Goal: Information Seeking & Learning: Learn about a topic

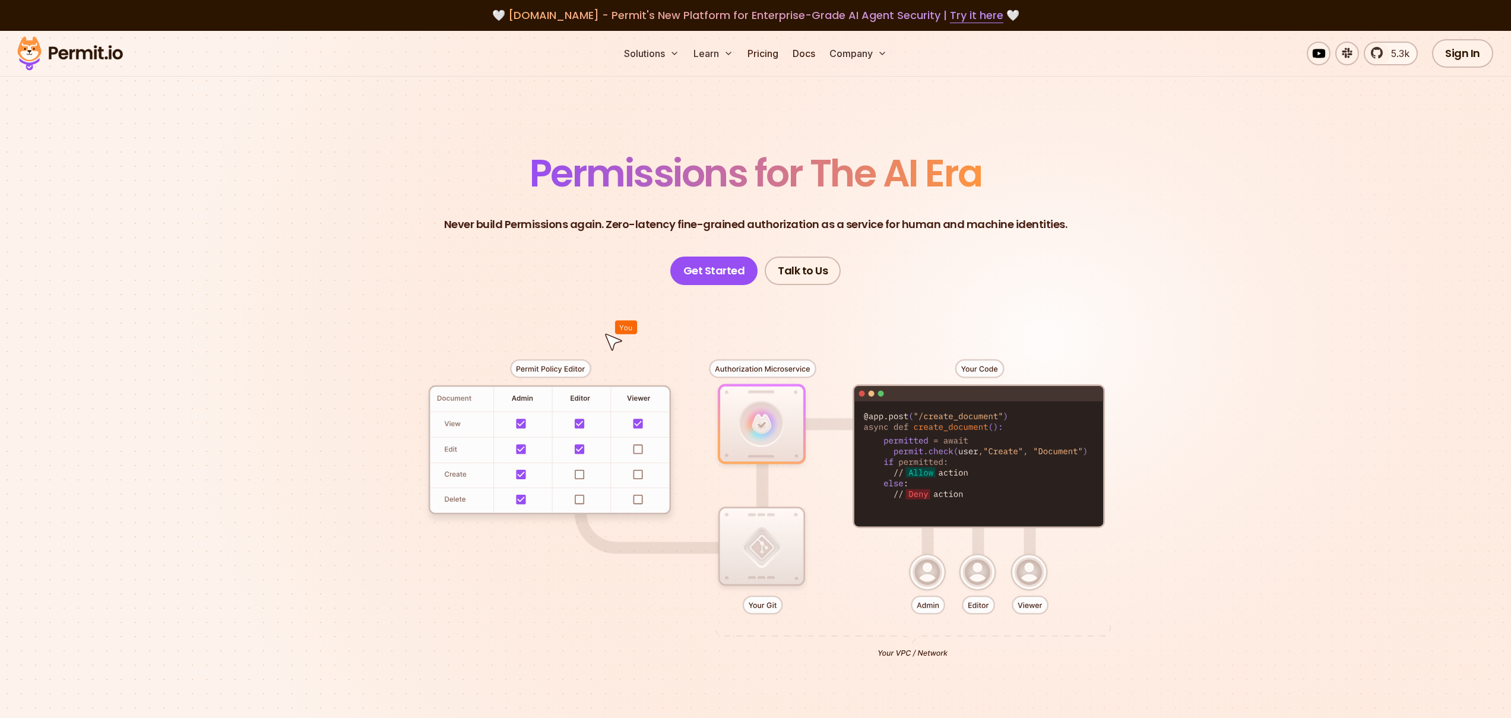
click at [953, 171] on span "Permissions for The AI Era" at bounding box center [756, 173] width 453 height 53
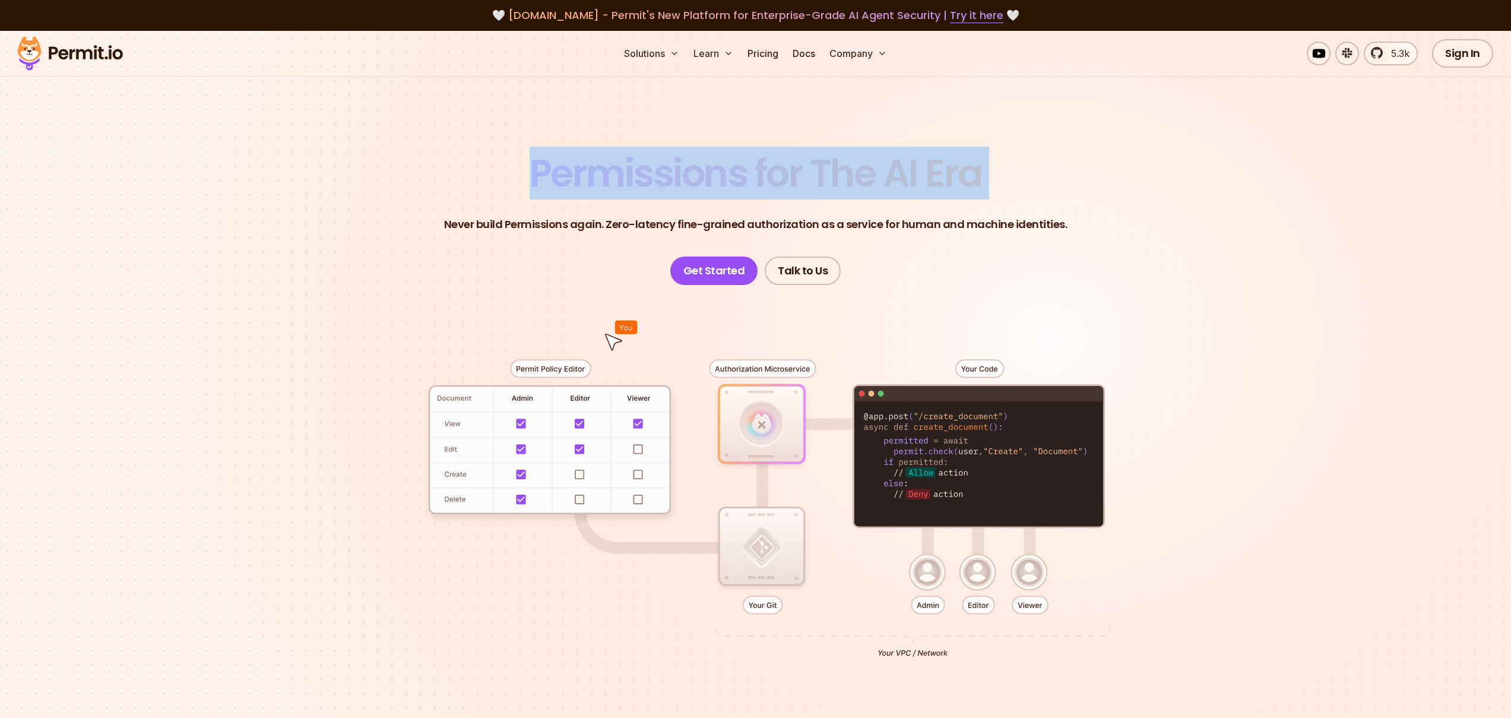
click at [953, 171] on span "Permissions for The AI Era" at bounding box center [756, 173] width 453 height 53
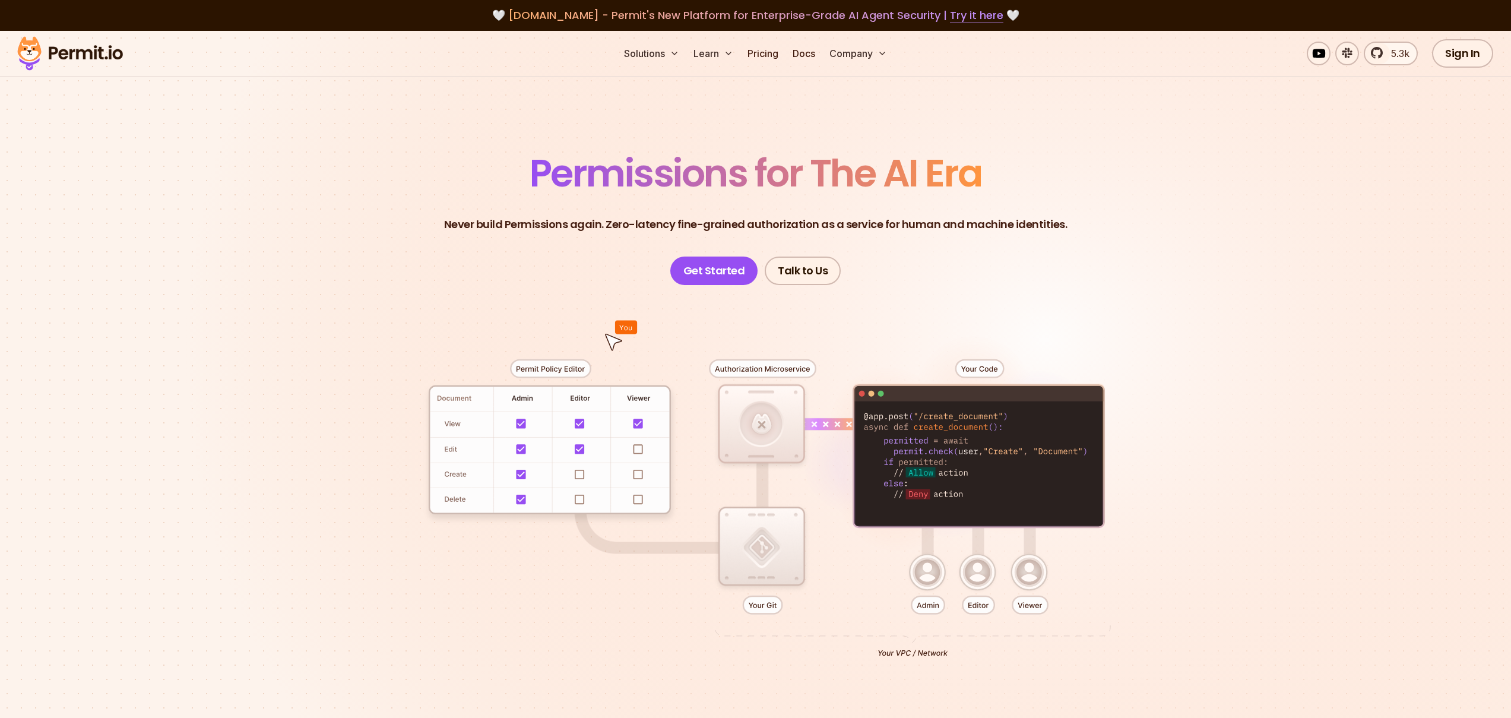
click at [947, 172] on span "Permissions for The AI Era" at bounding box center [756, 173] width 453 height 53
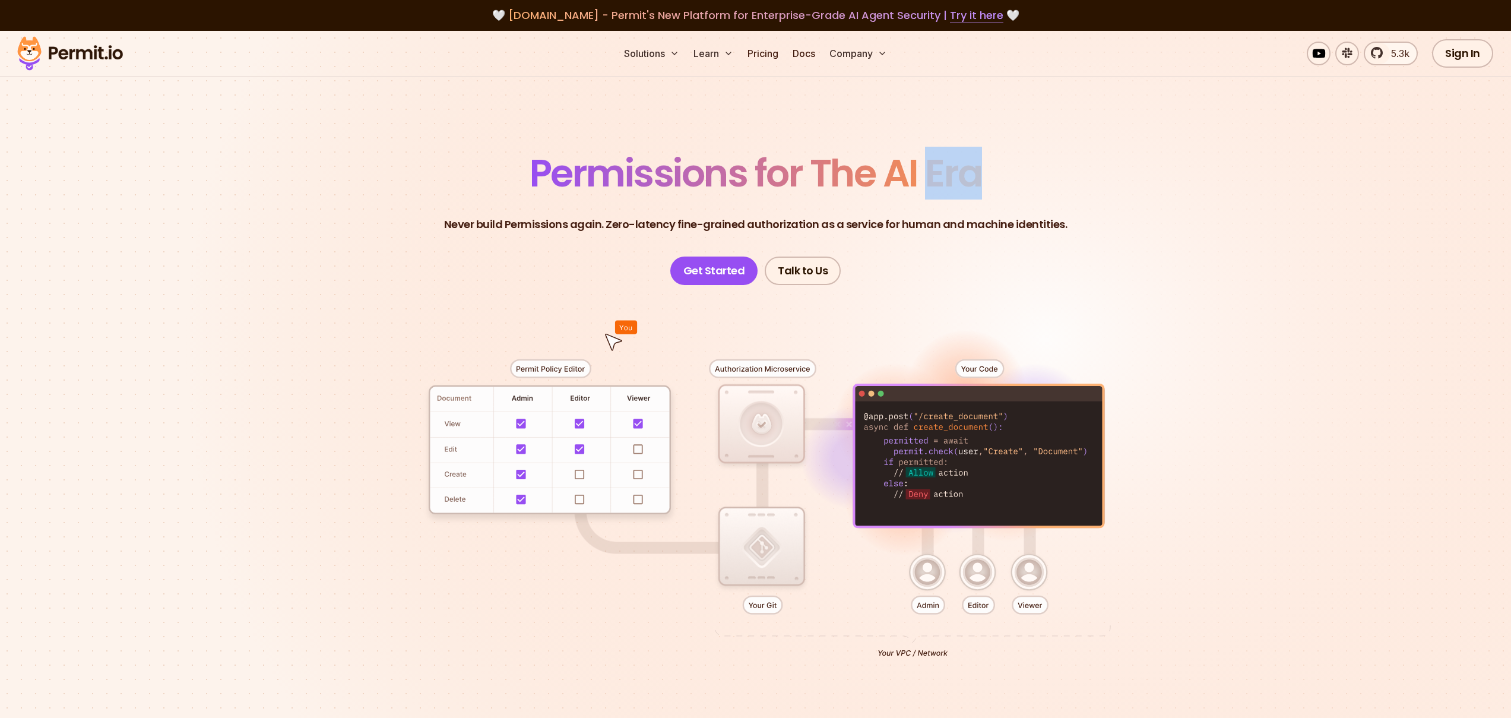
click at [947, 172] on span "Permissions for The AI Era" at bounding box center [756, 173] width 453 height 53
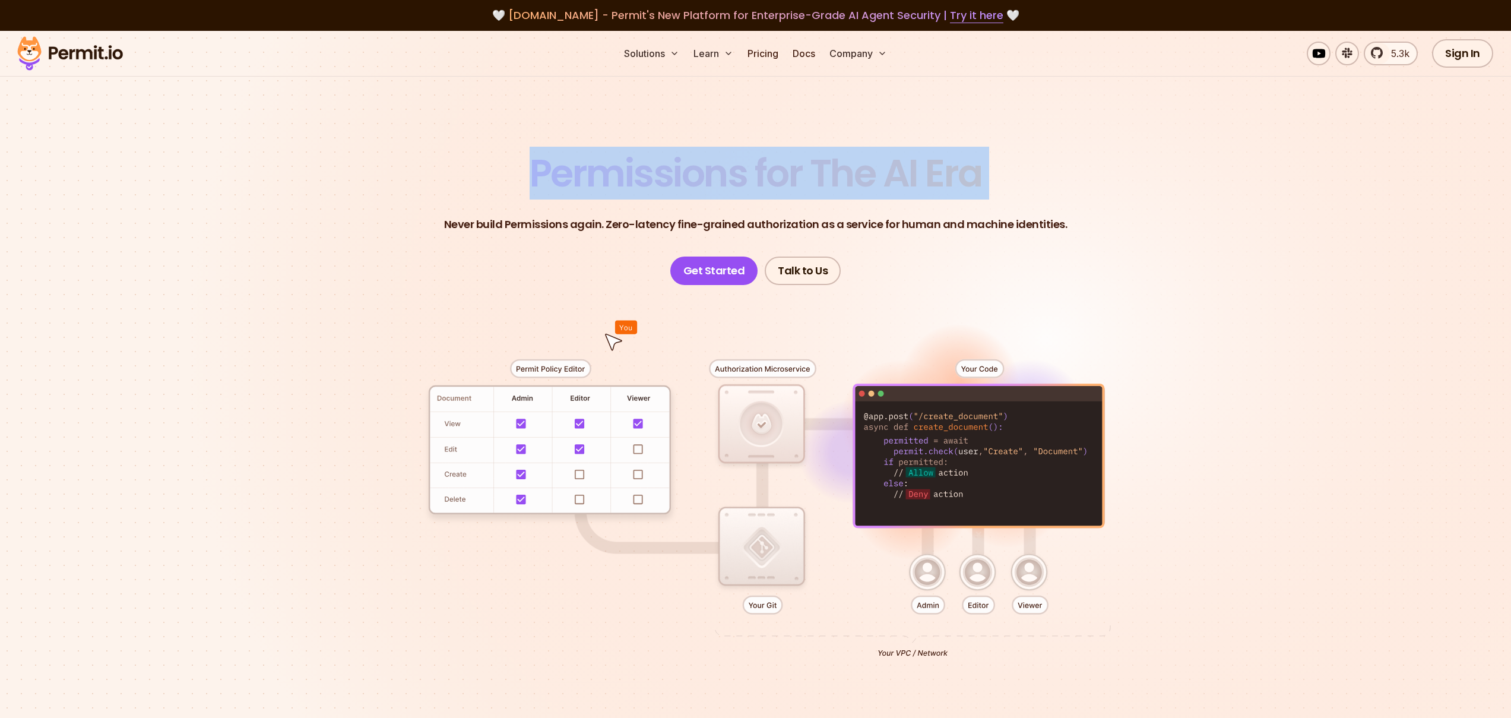
click at [947, 172] on span "Permissions for The AI Era" at bounding box center [756, 173] width 453 height 53
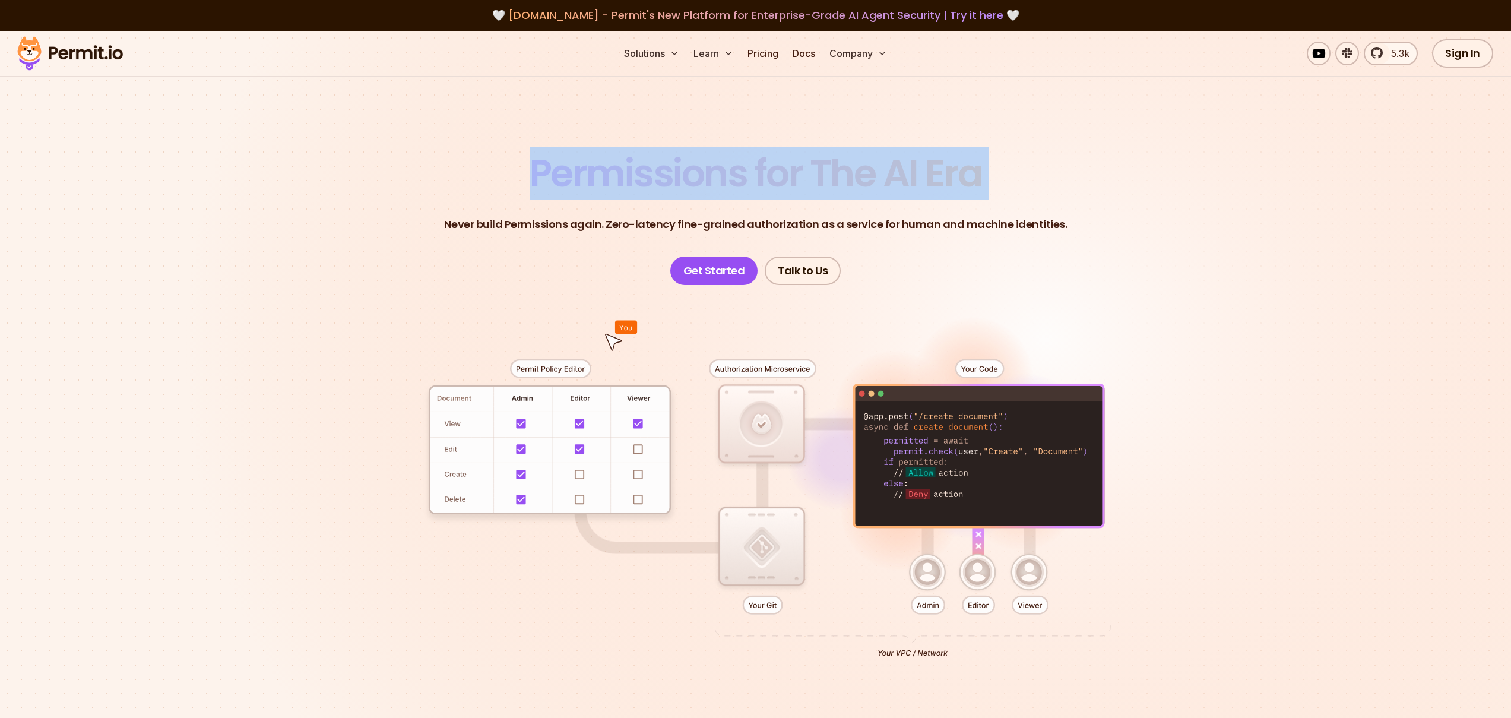
click at [807, 162] on span "Permissions for The AI Era" at bounding box center [756, 173] width 453 height 53
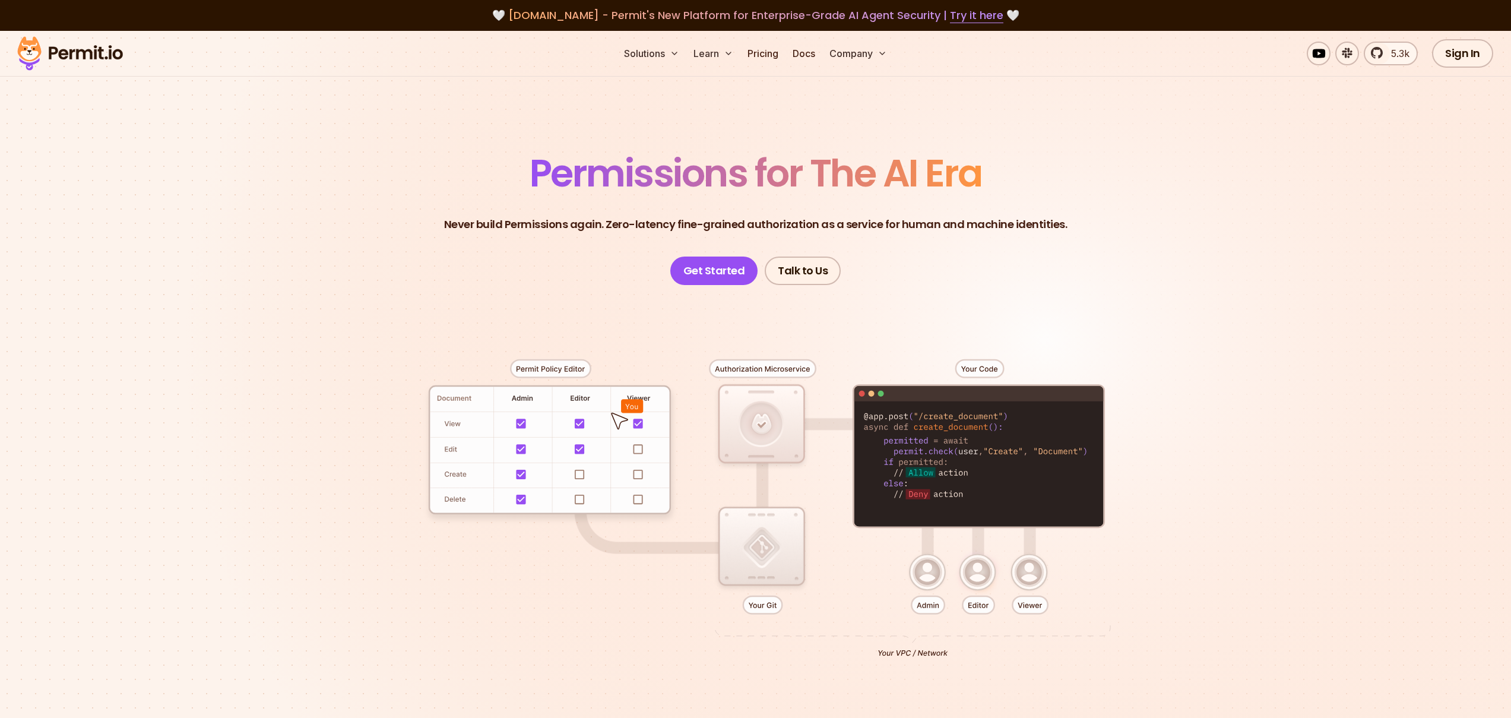
click at [725, 217] on p "Never build Permissions again. Zero-latency fine-grained authorization as a ser…" at bounding box center [756, 224] width 624 height 17
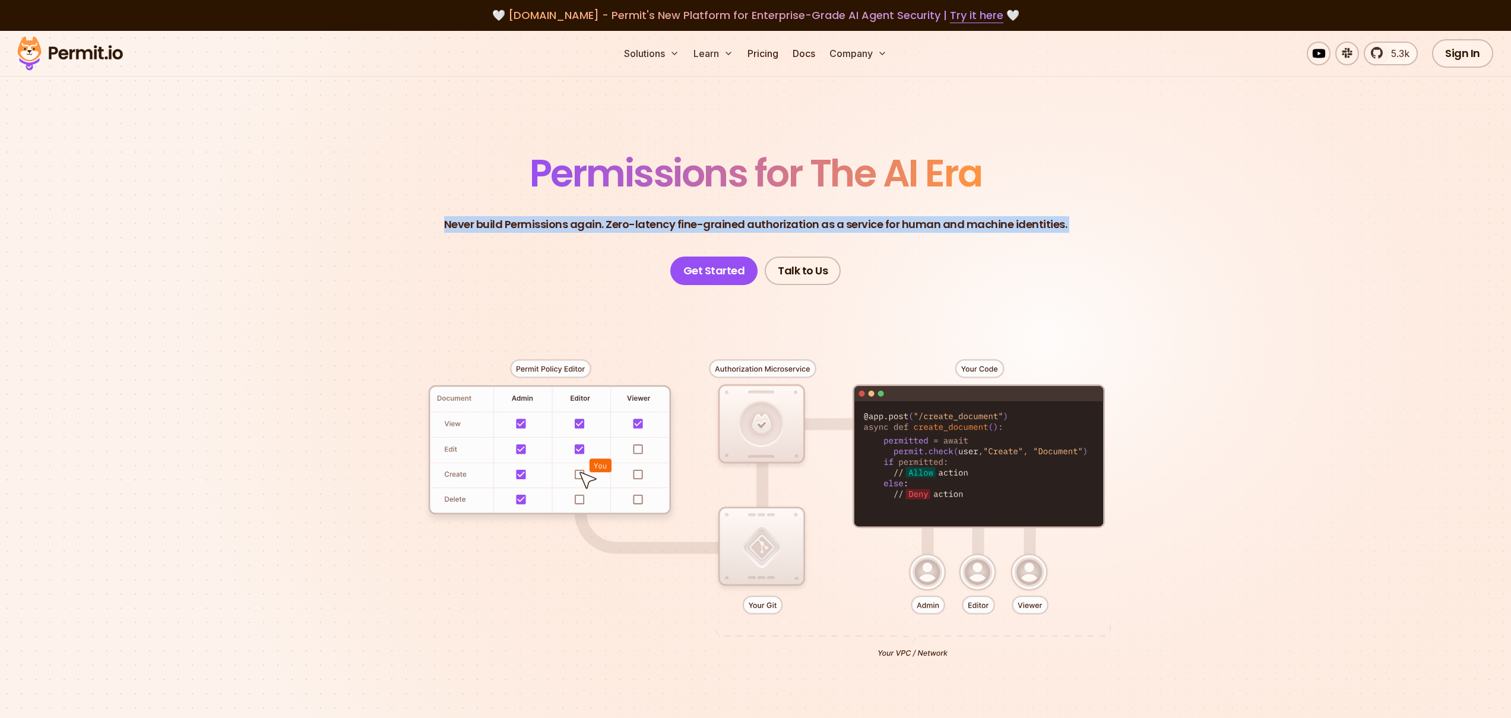
click at [725, 217] on p "Never build Permissions again. Zero-latency fine-grained authorization as a ser…" at bounding box center [756, 224] width 624 height 17
click at [719, 220] on p "Never build Permissions again. Zero-latency fine-grained authorization as a ser…" at bounding box center [756, 224] width 624 height 17
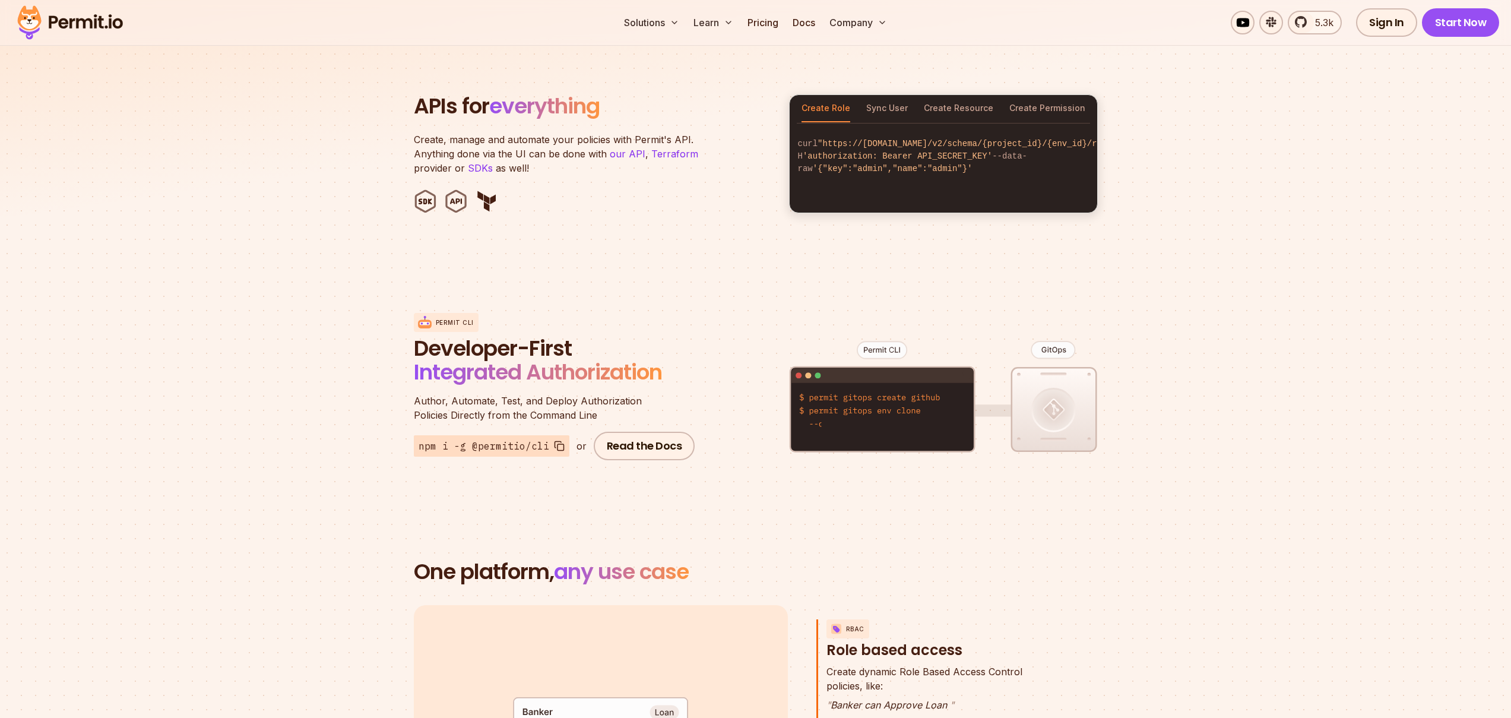
scroll to position [1223, 0]
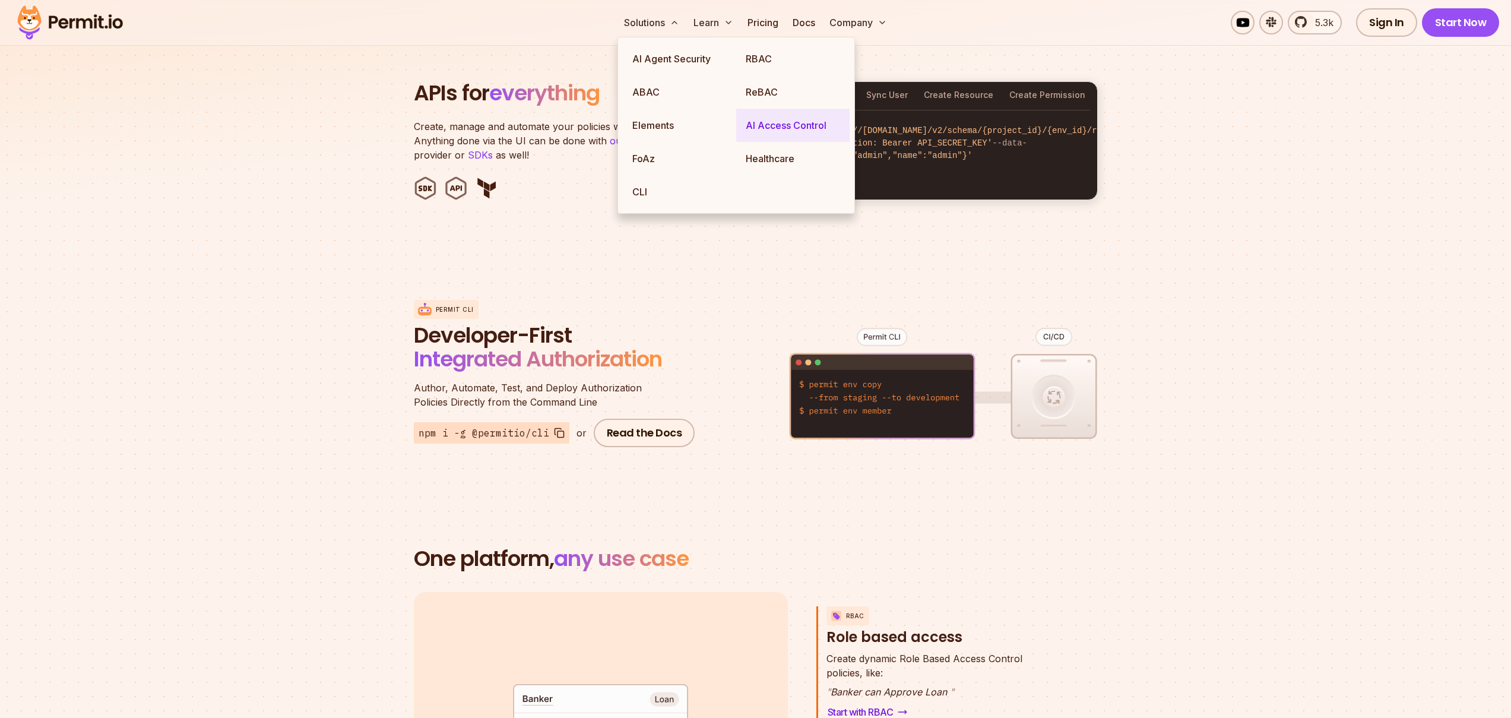
click at [798, 122] on link "AI Access Control" at bounding box center [792, 125] width 113 height 33
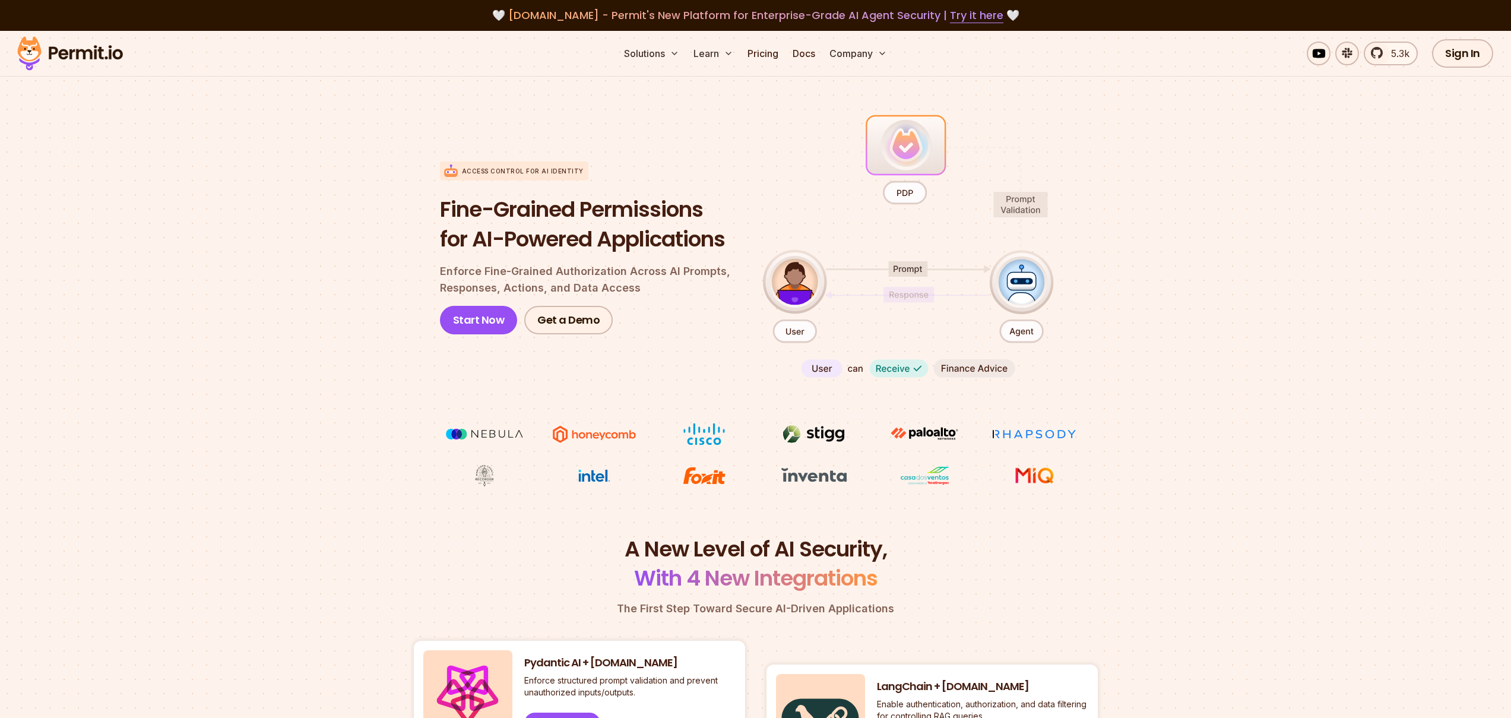
click at [697, 233] on h1 "Fine-Grained Permissions for AI-Powered Applications" at bounding box center [592, 224] width 304 height 59
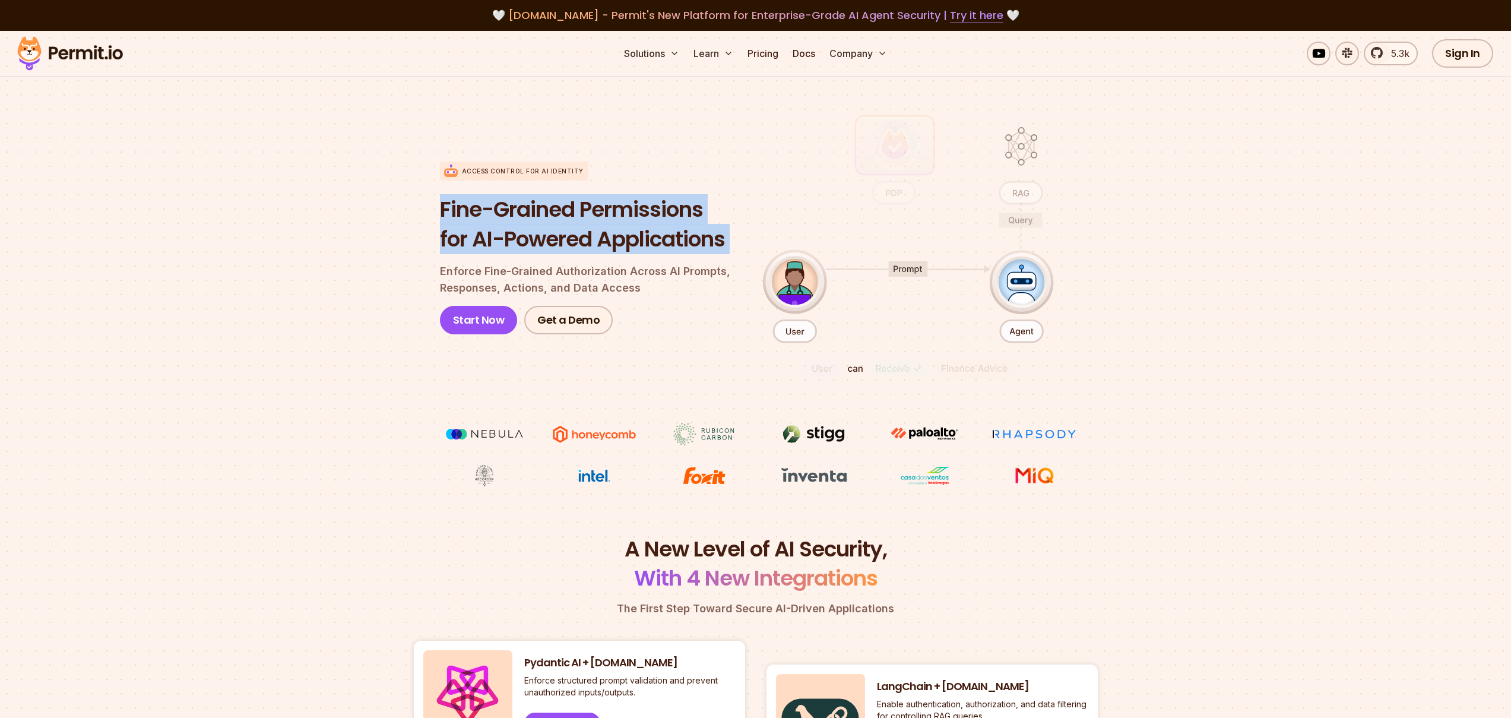
click at [697, 233] on h1 "Fine-Grained Permissions for AI-Powered Applications" at bounding box center [592, 224] width 304 height 59
